Goal: Task Accomplishment & Management: Use online tool/utility

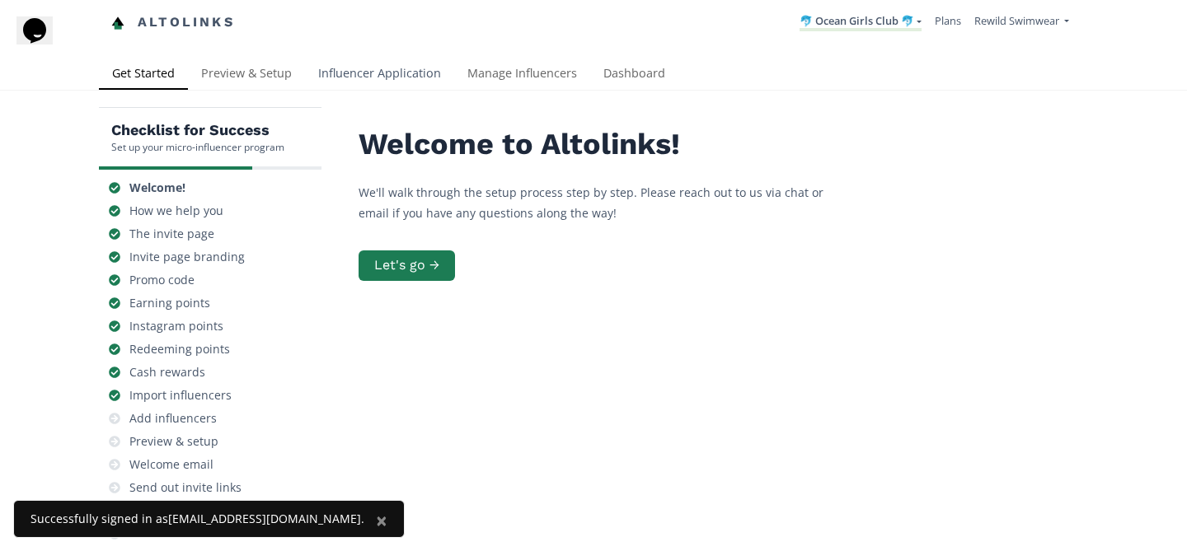
click at [364, 73] on link "Influencer Application" at bounding box center [379, 75] width 149 height 33
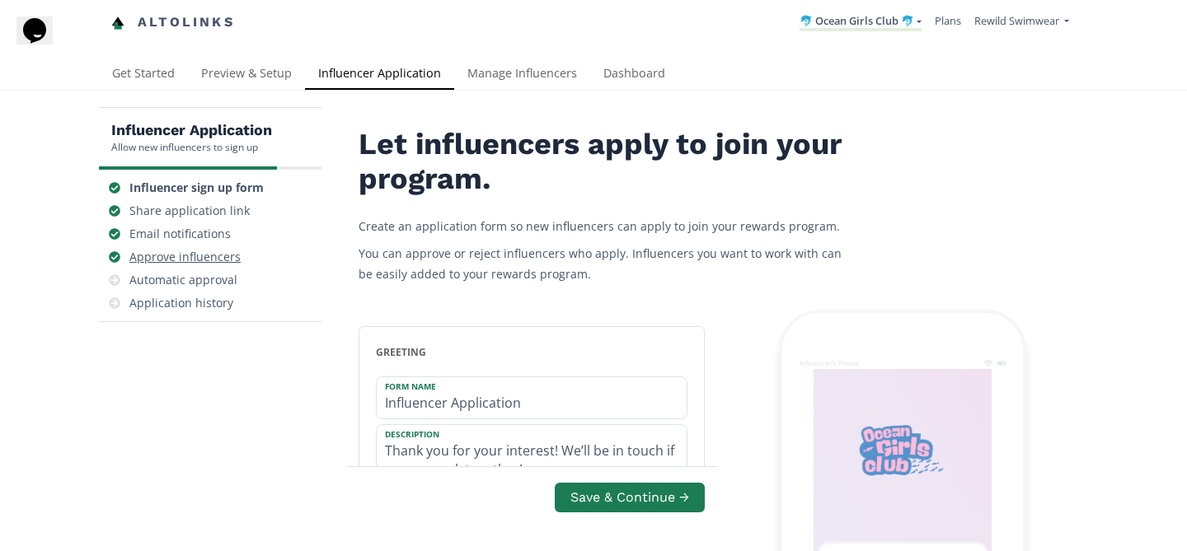
click at [216, 251] on div "Approve influencers" at bounding box center [184, 257] width 111 height 16
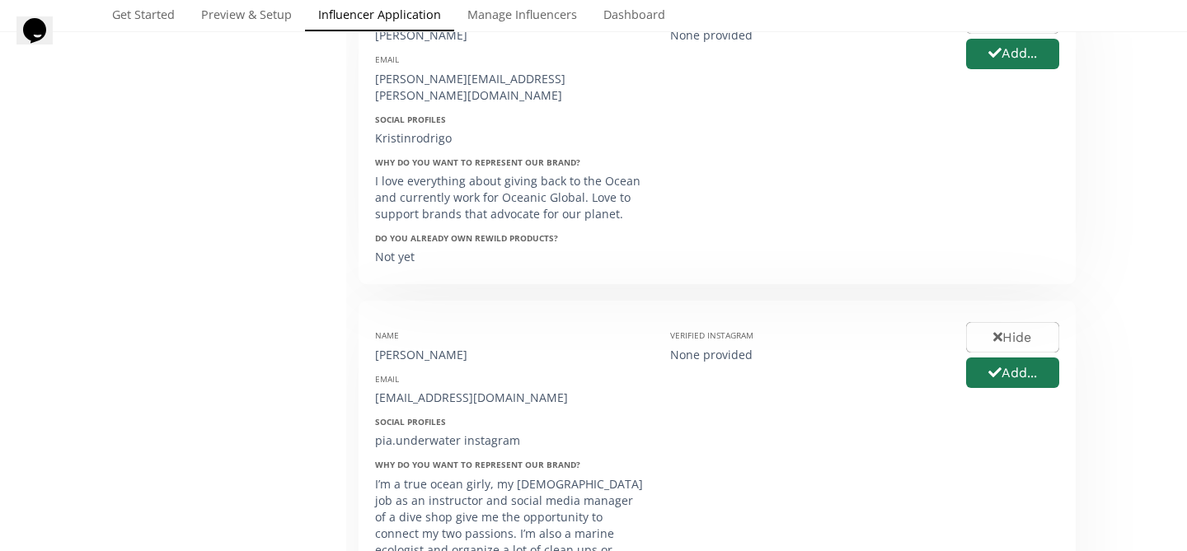
scroll to position [3393, 0]
